Goal: Information Seeking & Learning: Find contact information

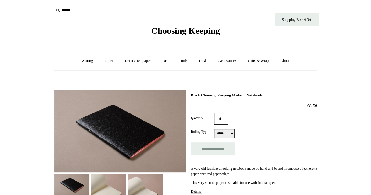
click at [102, 59] on link "Paper +" at bounding box center [108, 61] width 19 height 16
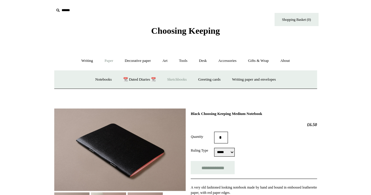
click at [177, 81] on link "Sketchbooks +" at bounding box center [177, 80] width 30 height 16
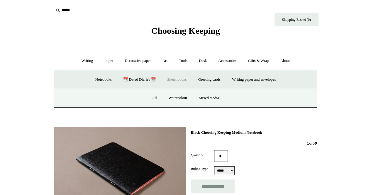
click at [152, 98] on link "All" at bounding box center [154, 98] width 16 height 16
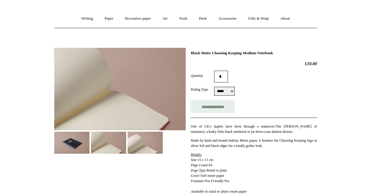
scroll to position [59, 0]
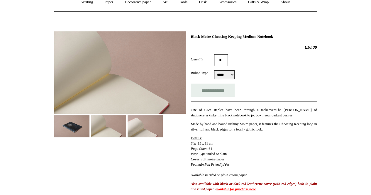
click at [60, 127] on img at bounding box center [71, 126] width 35 height 22
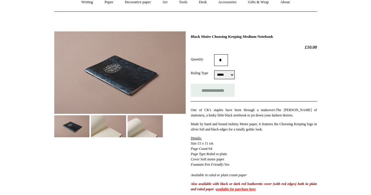
click at [103, 64] on img at bounding box center [119, 72] width 131 height 82
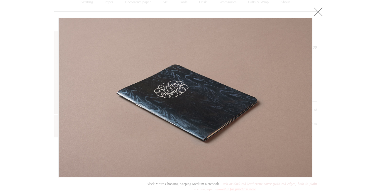
click at [321, 63] on div at bounding box center [185, 183] width 371 height 484
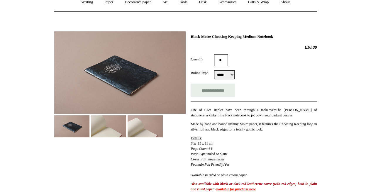
drag, startPoint x: 55, startPoint y: 128, endPoint x: 66, endPoint y: 126, distance: 10.4
click at [55, 128] on img at bounding box center [71, 126] width 35 height 22
click at [105, 72] on img at bounding box center [119, 72] width 131 height 82
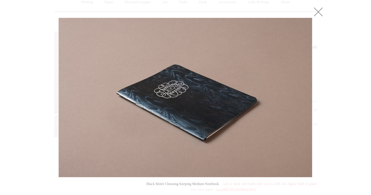
click at [197, 85] on img at bounding box center [185, 97] width 253 height 159
click at [319, 9] on link at bounding box center [318, 12] width 12 height 12
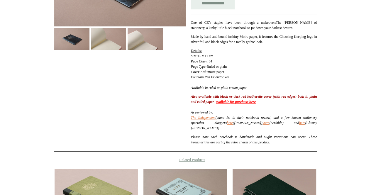
scroll to position [146, 0]
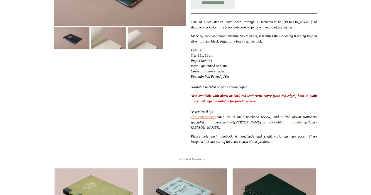
click at [255, 101] on link "available for purchase here" at bounding box center [236, 101] width 40 height 4
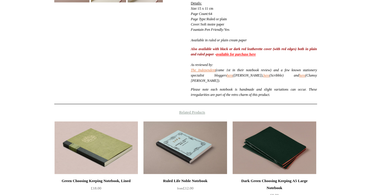
scroll to position [234, 0]
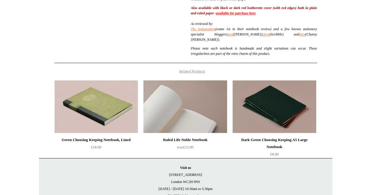
click at [189, 96] on img at bounding box center [184, 106] width 83 height 53
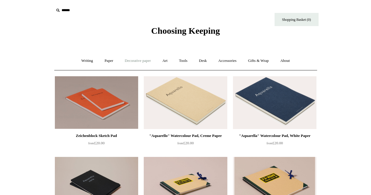
click at [130, 58] on link "Decorative paper +" at bounding box center [137, 61] width 37 height 16
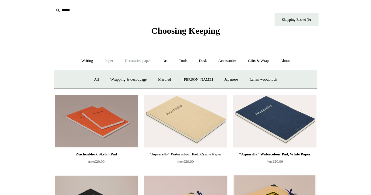
click at [103, 62] on link "Paper +" at bounding box center [108, 61] width 19 height 16
click at [100, 81] on link "Notebooks +" at bounding box center [103, 80] width 27 height 16
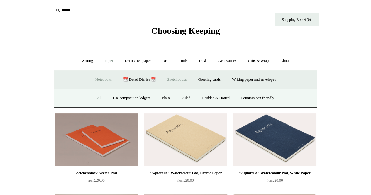
click at [95, 98] on link "All" at bounding box center [99, 98] width 16 height 16
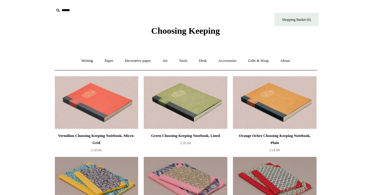
drag, startPoint x: 62, startPoint y: 3, endPoint x: 65, endPoint y: 6, distance: 3.9
click at [62, 3] on div "Choosing Keeping" at bounding box center [185, 18] width 293 height 36
click at [70, 14] on input "text" at bounding box center [90, 10] width 72 height 11
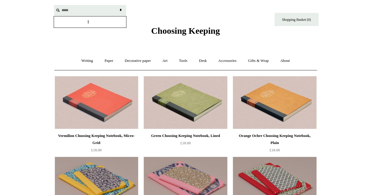
type input "*****"
click at [118, 5] on input "*" at bounding box center [121, 10] width 6 height 10
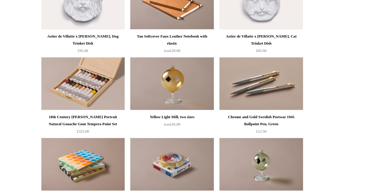
scroll to position [4042, 0]
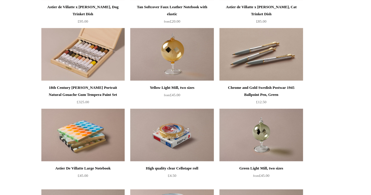
drag, startPoint x: 189, startPoint y: 61, endPoint x: 217, endPoint y: 49, distance: 31.2
click at [217, 49] on div "Chrome and Gold Swedish Postwar 1945 Ballpoint Pen, Green £12.50" at bounding box center [261, 65] width 88 height 81
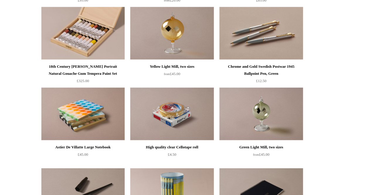
scroll to position [4071, 0]
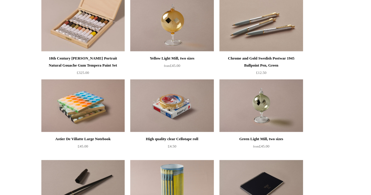
drag, startPoint x: 99, startPoint y: 94, endPoint x: 337, endPoint y: 59, distance: 240.1
drag, startPoint x: 337, startPoint y: 59, endPoint x: 343, endPoint y: 33, distance: 27.1
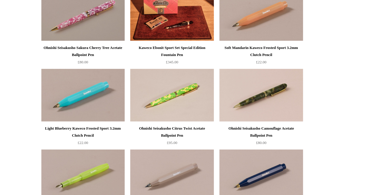
scroll to position [6473, 0]
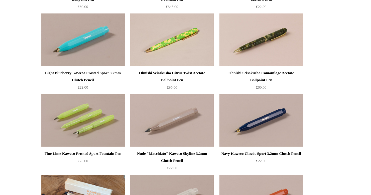
click at [107, 108] on img at bounding box center [82, 120] width 83 height 53
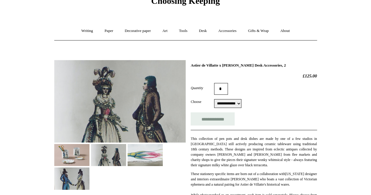
scroll to position [88, 0]
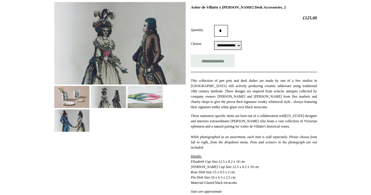
click at [236, 42] on select "**********" at bounding box center [227, 45] width 27 height 9
click at [275, 107] on p "This collection of pen pots and desk dishes are made by one of a few studios in…" at bounding box center [253, 94] width 126 height 32
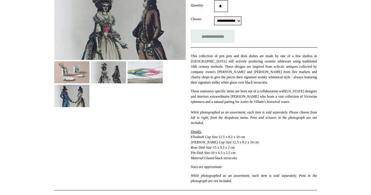
scroll to position [146, 0]
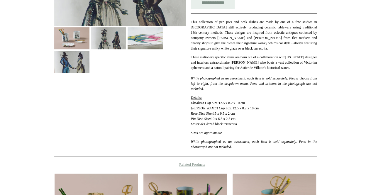
click at [106, 33] on img at bounding box center [108, 38] width 35 height 22
click at [61, 38] on img at bounding box center [71, 38] width 35 height 22
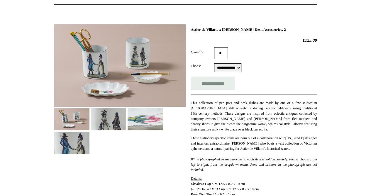
scroll to position [59, 0]
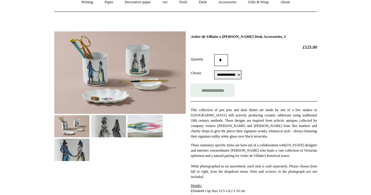
click at [129, 54] on img at bounding box center [119, 72] width 131 height 82
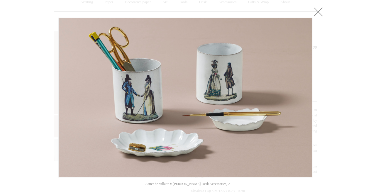
click at [162, 144] on img at bounding box center [185, 97] width 253 height 159
click at [318, 8] on link at bounding box center [318, 12] width 12 height 12
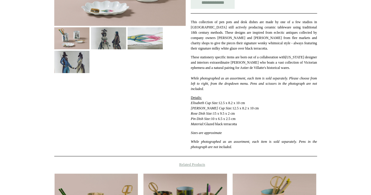
scroll to position [88, 0]
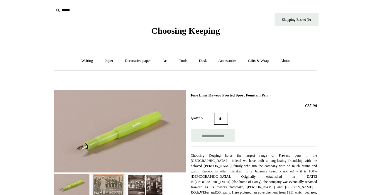
scroll to position [59, 0]
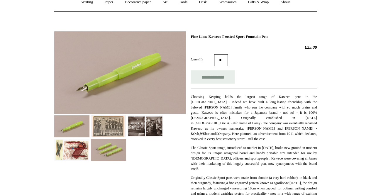
click at [101, 126] on img at bounding box center [108, 126] width 35 height 22
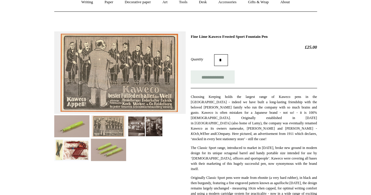
click at [74, 152] on img at bounding box center [71, 150] width 35 height 22
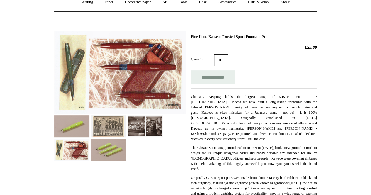
click at [134, 120] on img at bounding box center [144, 126] width 35 height 22
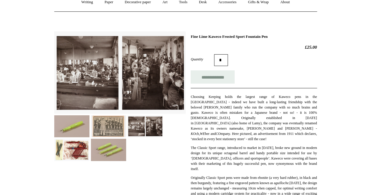
click at [111, 156] on img at bounding box center [108, 150] width 35 height 22
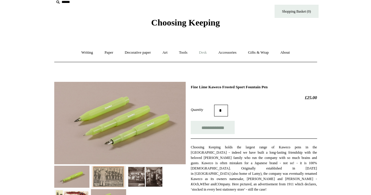
scroll to position [0, 0]
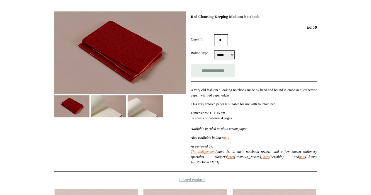
scroll to position [88, 0]
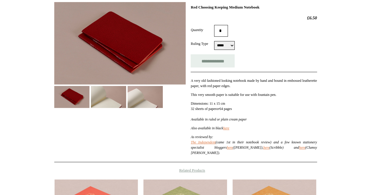
click at [114, 96] on img at bounding box center [108, 97] width 35 height 22
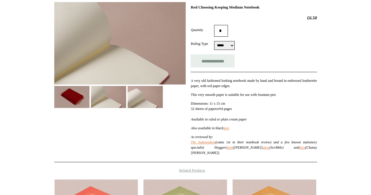
click at [71, 90] on img at bounding box center [71, 97] width 35 height 22
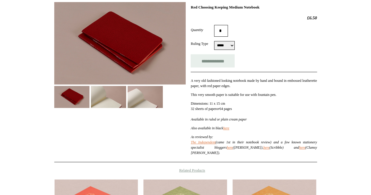
click at [121, 98] on img at bounding box center [108, 97] width 35 height 22
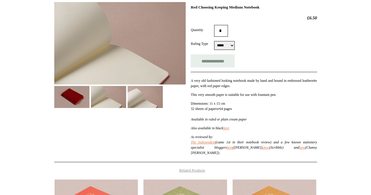
click at [148, 93] on img at bounding box center [144, 97] width 35 height 22
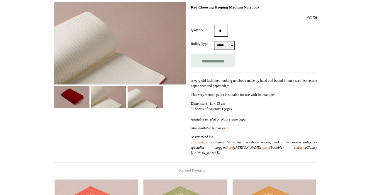
click at [69, 92] on img at bounding box center [71, 97] width 35 height 22
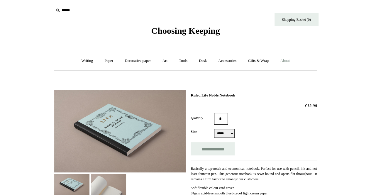
click at [286, 58] on link "About +" at bounding box center [284, 61] width 20 height 16
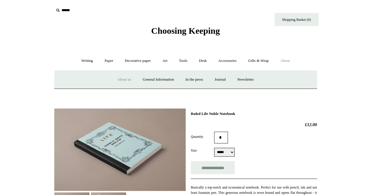
click at [115, 80] on link "About us" at bounding box center [124, 80] width 24 height 16
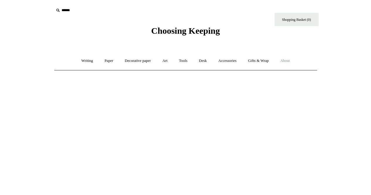
click at [290, 59] on link "About +" at bounding box center [284, 61] width 20 height 16
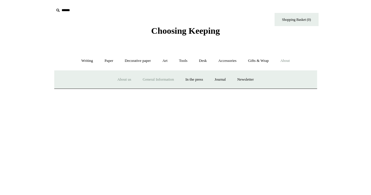
click at [158, 76] on link "General Information" at bounding box center [158, 80] width 42 height 16
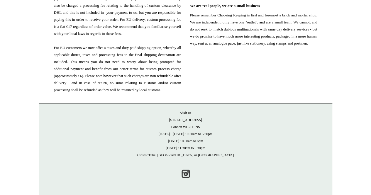
scroll to position [726, 0]
click at [200, 139] on p "Visit [GEOGRAPHIC_DATA][STREET_ADDRESS] [DATE] - [DATE] 10:30am to 5:30pm [DATE…" at bounding box center [185, 133] width 281 height 49
click at [220, 137] on p "Visit [GEOGRAPHIC_DATA][STREET_ADDRESS] [DATE] - [DATE] 10:30am to 5:30pm [DATE…" at bounding box center [185, 133] width 281 height 49
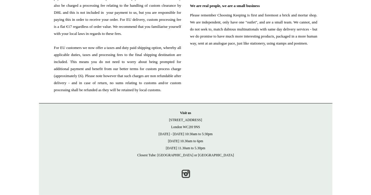
click at [213, 132] on p "Visit [GEOGRAPHIC_DATA][STREET_ADDRESS] [DATE] - [DATE] 10:30am to 5:30pm [DATE…" at bounding box center [185, 133] width 281 height 49
